Goal: Find specific page/section: Find specific page/section

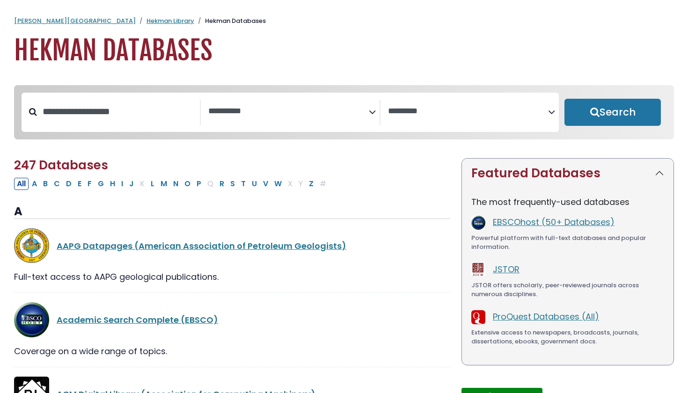
select select "Database Subject Filter"
select select "Database Vendors Filter"
click at [238, 113] on textarea "Search" at bounding box center [288, 112] width 160 height 10
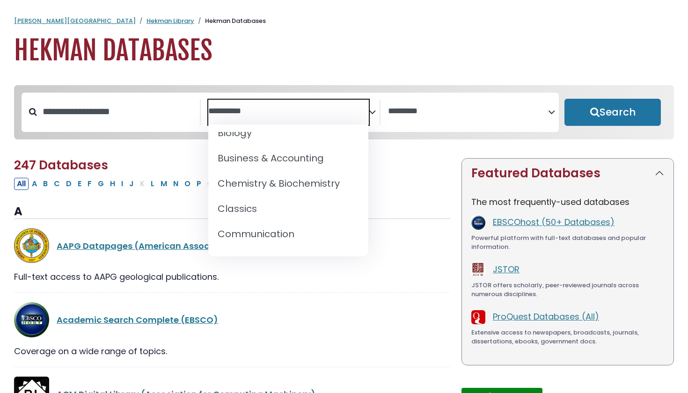
scroll to position [142, 0]
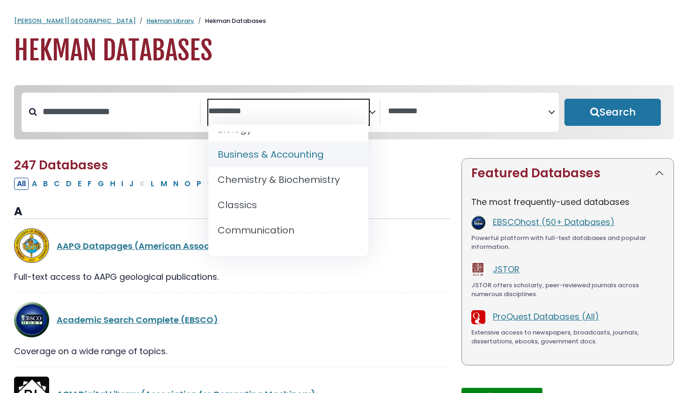
select select "*****"
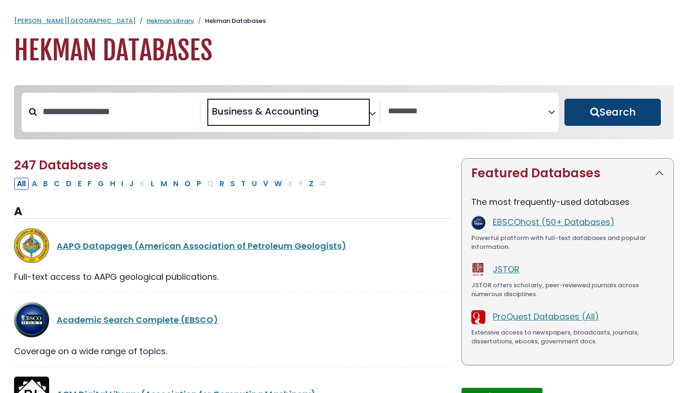
click at [576, 111] on button "Search" at bounding box center [613, 112] width 96 height 27
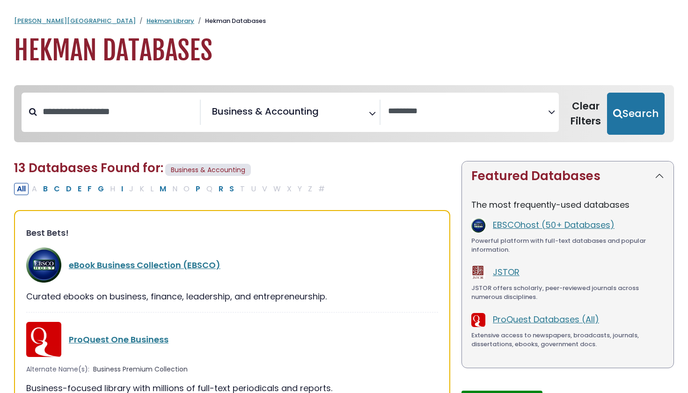
click at [36, 189] on div "All A B C D E F G H I J K L M N O P Q R S T U V W X Y Z #" at bounding box center [171, 189] width 315 height 12
click at [50, 191] on button "B" at bounding box center [45, 189] width 10 height 12
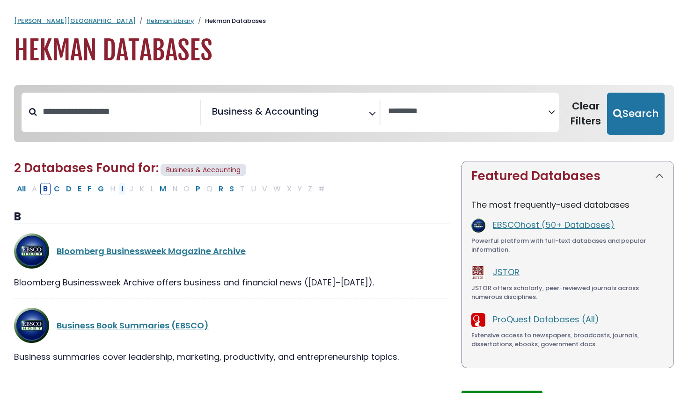
click at [123, 190] on button "I" at bounding box center [121, 189] width 7 height 12
select select "Database Vendors Filter"
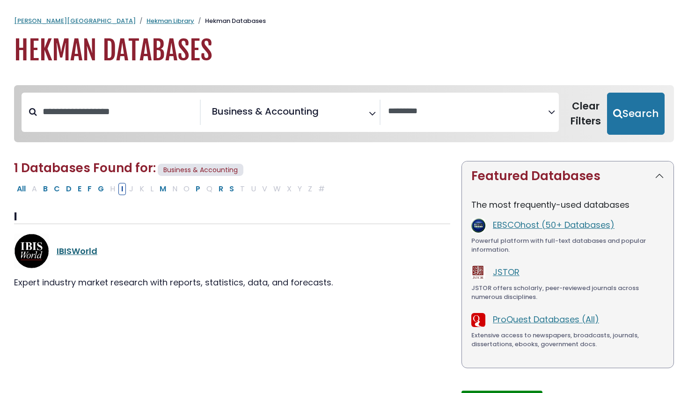
click at [81, 248] on link "IBISWorld" at bounding box center [77, 251] width 41 height 12
